Goal: Check status: Check status

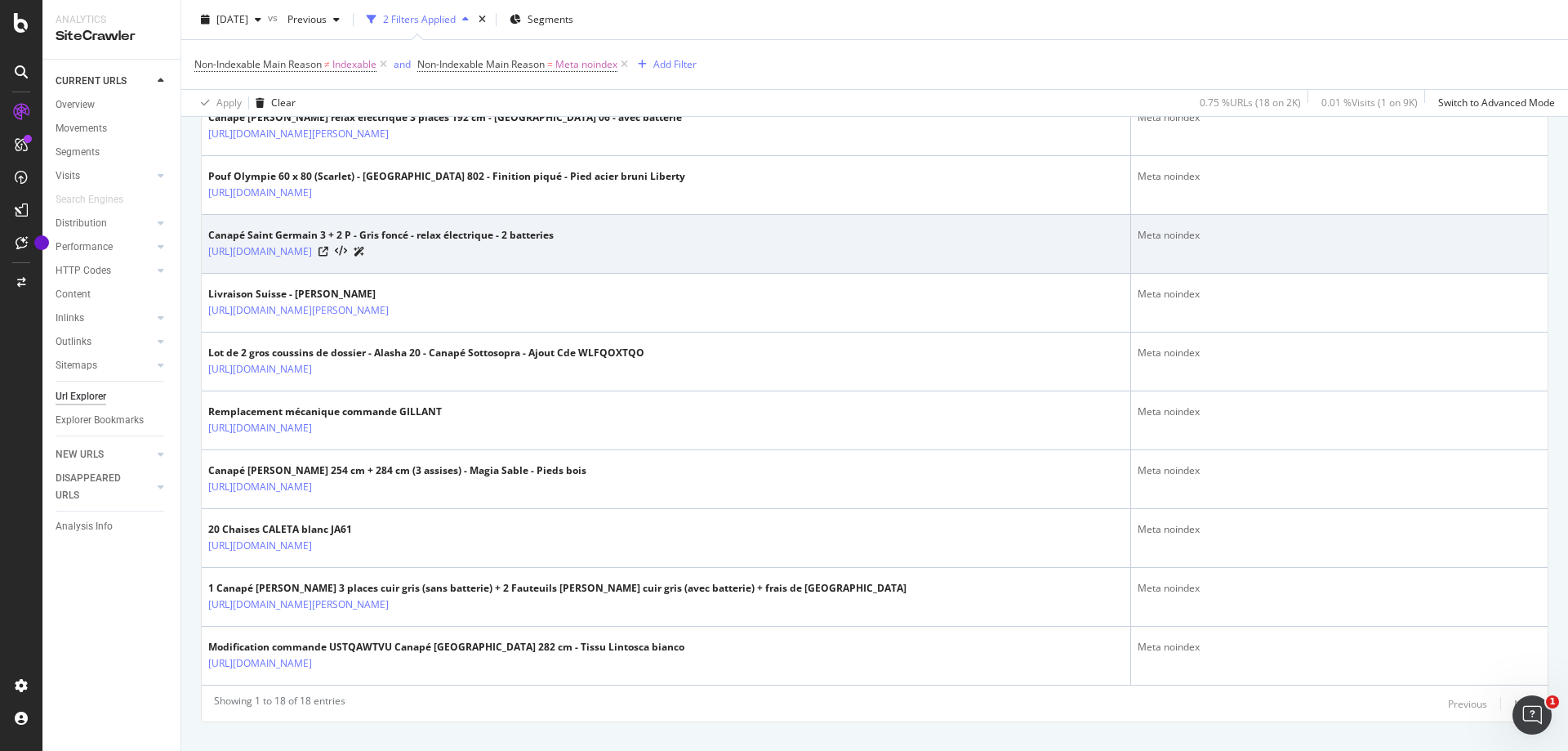
scroll to position [948, 0]
